Goal: Task Accomplishment & Management: Manage account settings

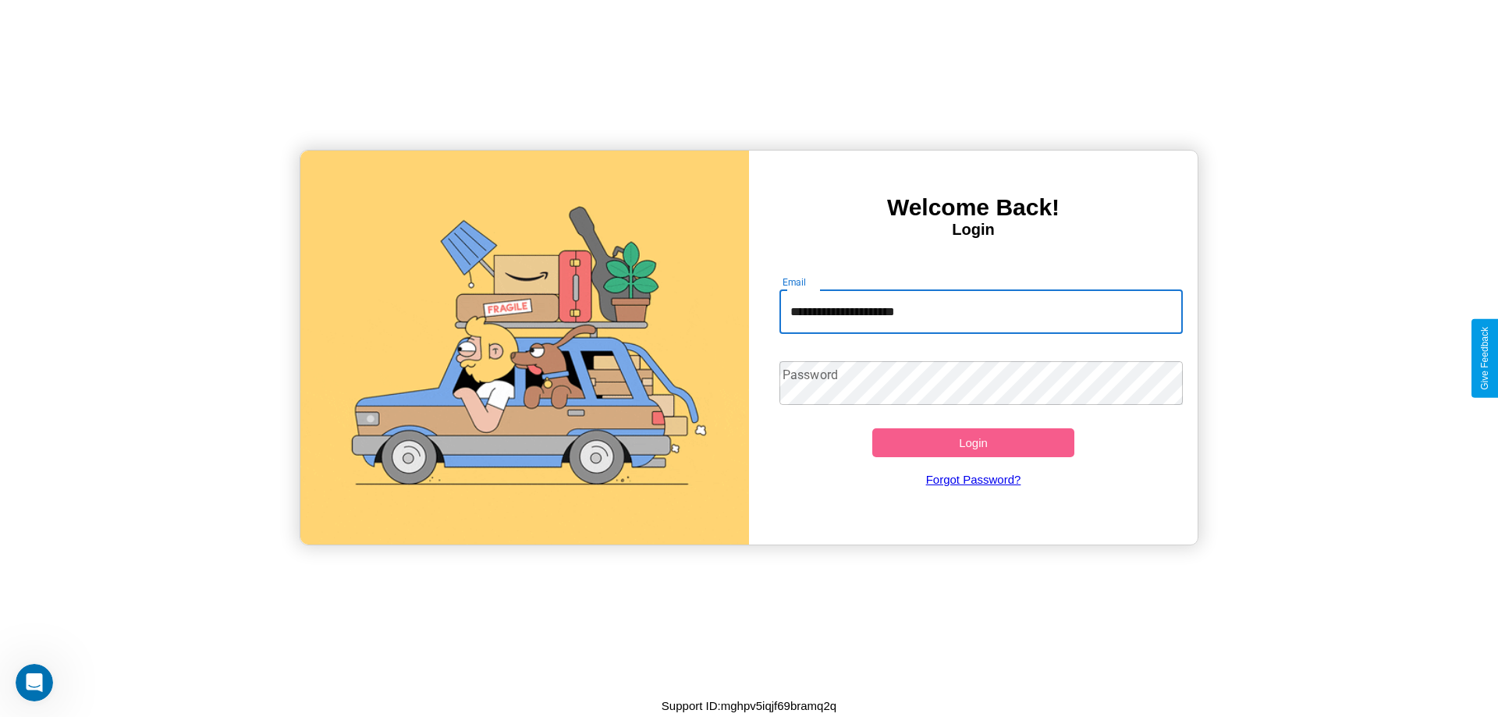
type input "**********"
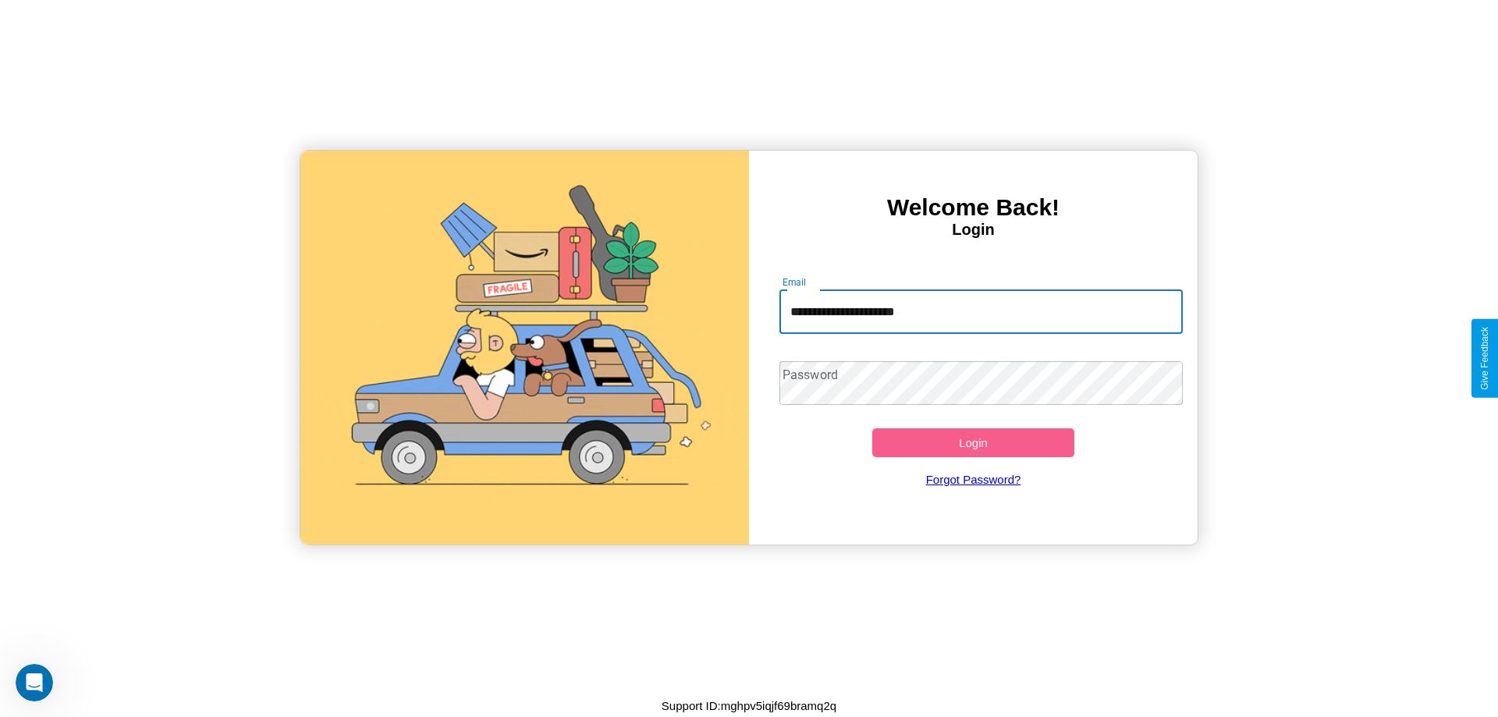
click at [973, 443] on button "Login" at bounding box center [974, 442] width 202 height 29
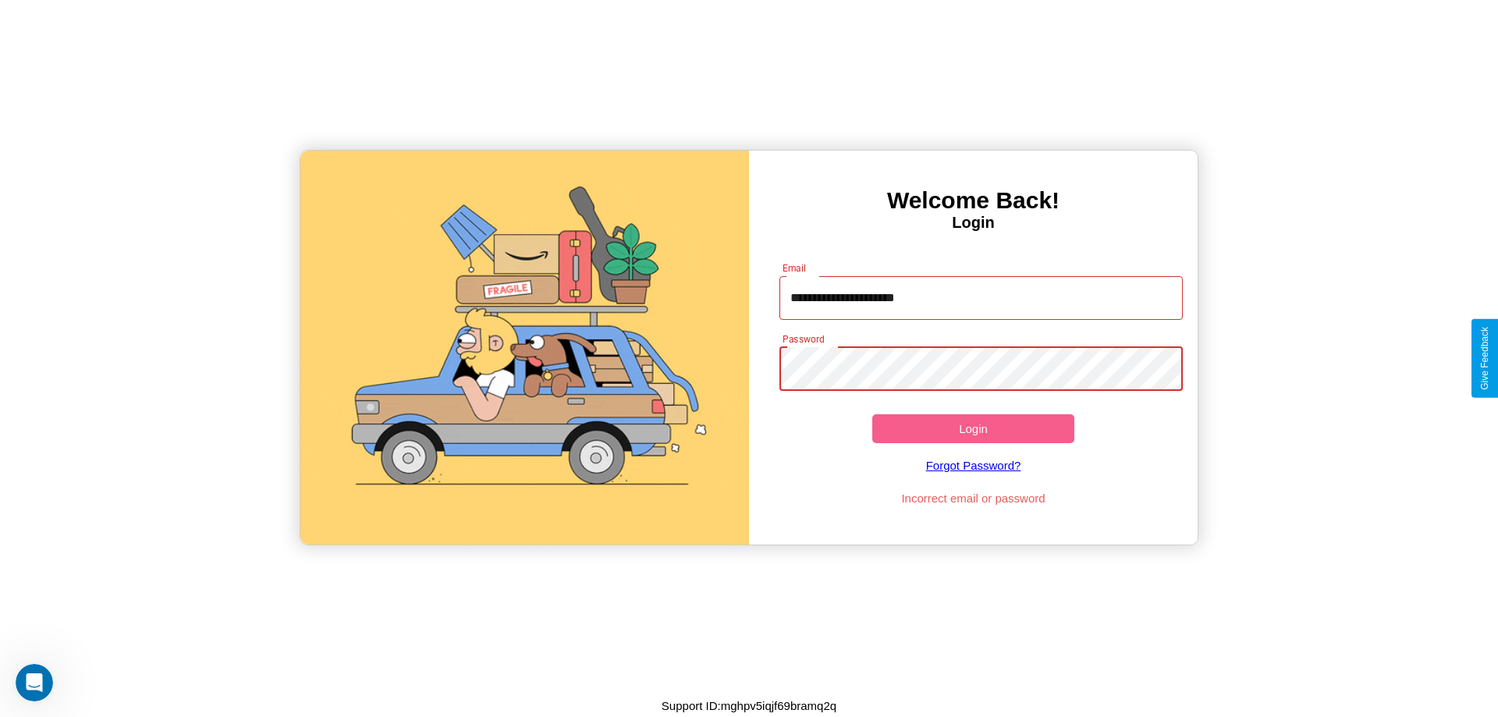
click at [973, 428] on button "Login" at bounding box center [974, 428] width 202 height 29
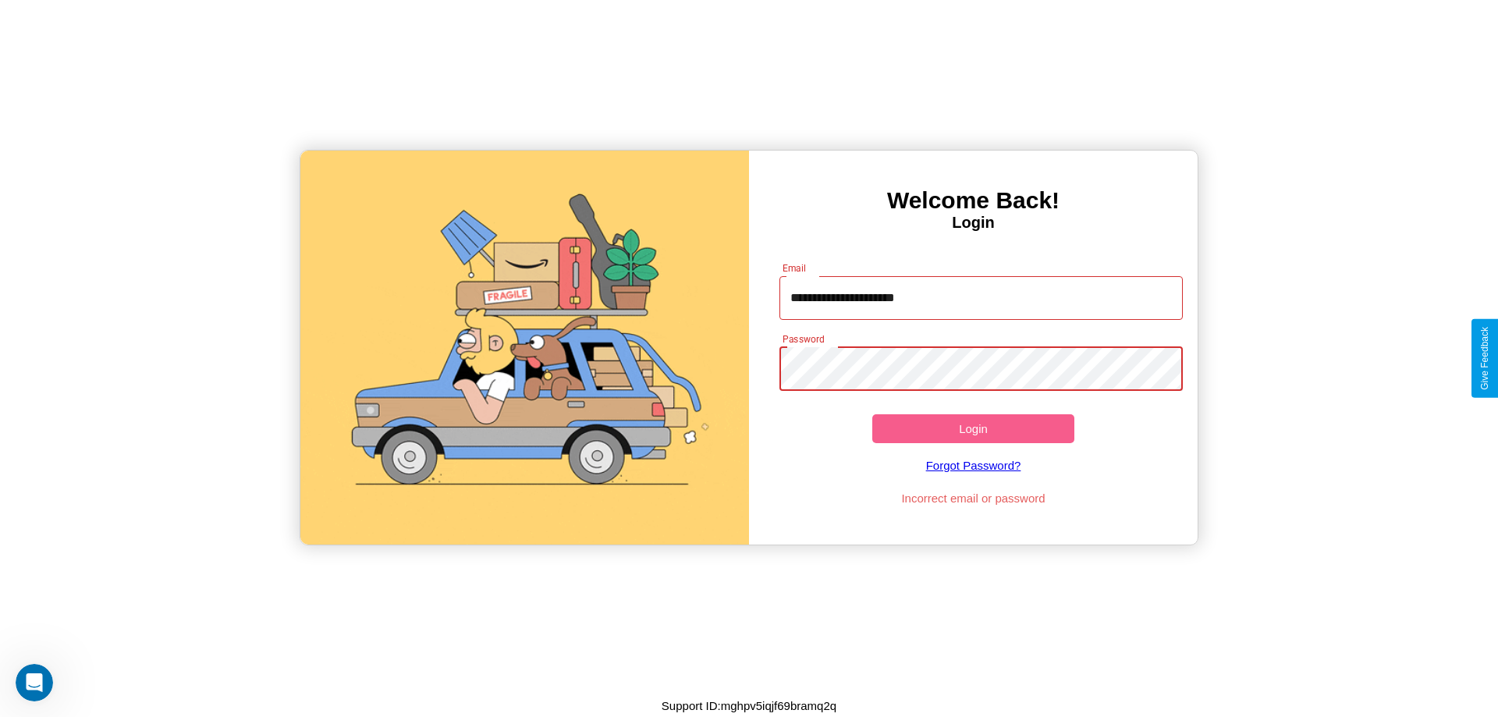
click at [973, 428] on button "Login" at bounding box center [974, 428] width 202 height 29
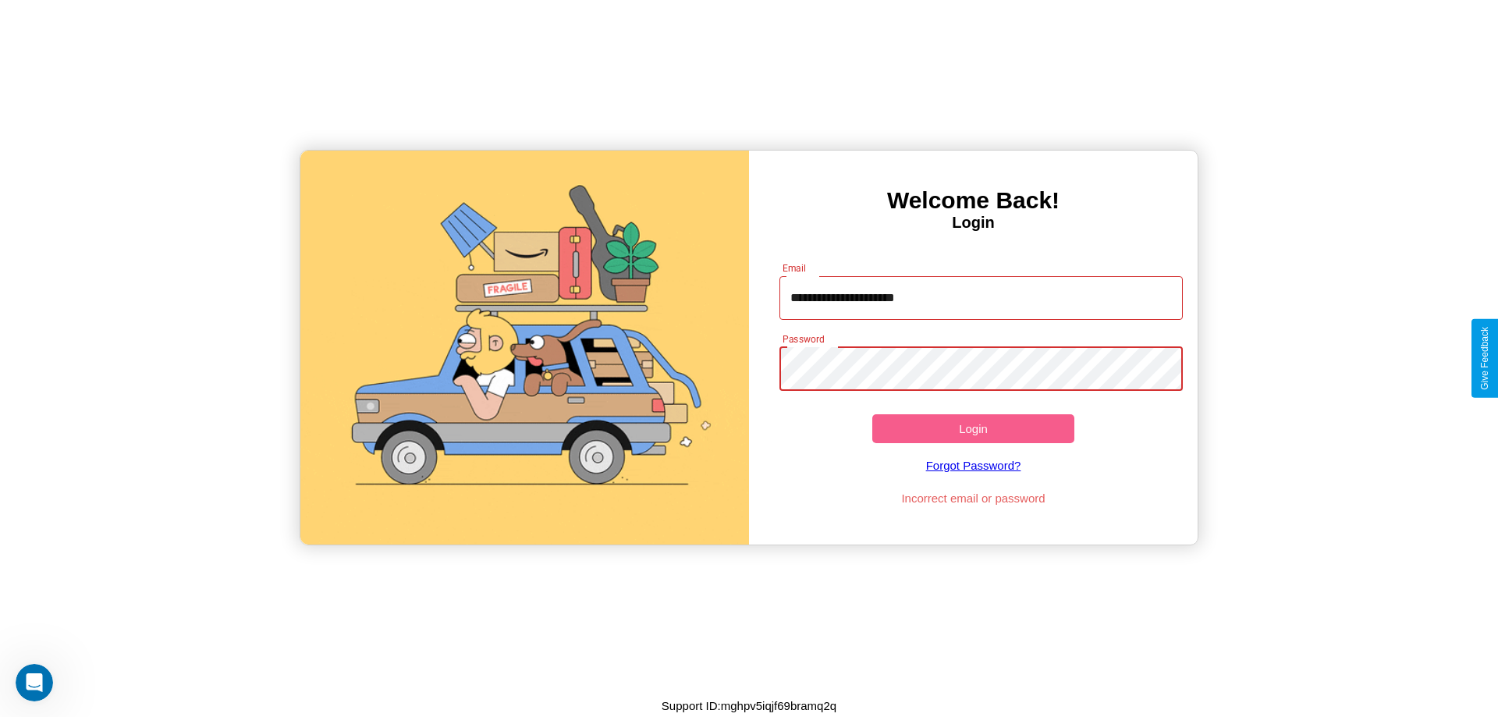
click at [973, 428] on button "Login" at bounding box center [974, 428] width 202 height 29
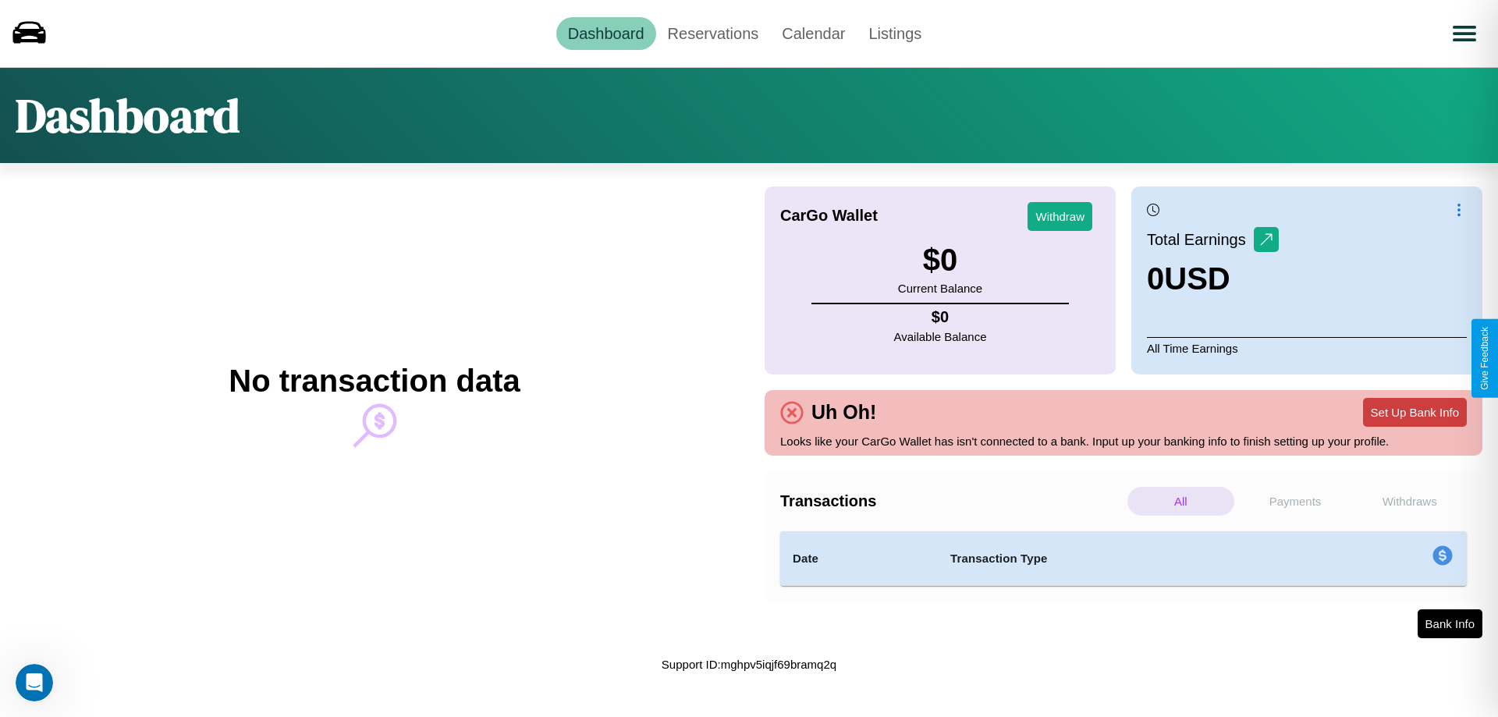
click at [1415, 412] on button "Set Up Bank Info" at bounding box center [1415, 412] width 104 height 29
